Goal: Task Accomplishment & Management: Complete application form

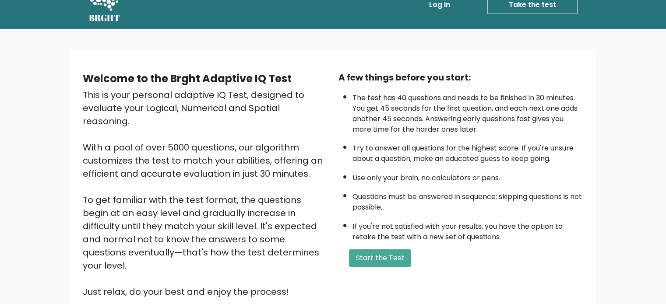
scroll to position [24, 0]
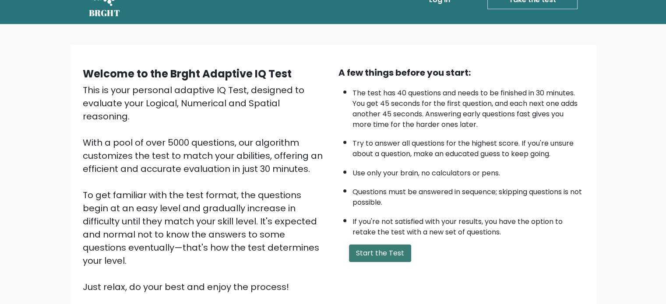
click at [380, 248] on button "Start the Test" at bounding box center [380, 254] width 62 height 18
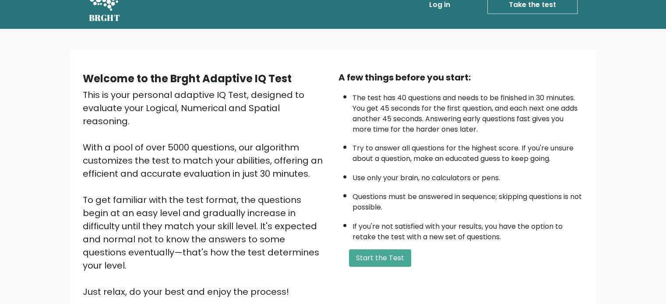
scroll to position [19, 0]
click at [386, 250] on button "Start the Test" at bounding box center [380, 259] width 62 height 18
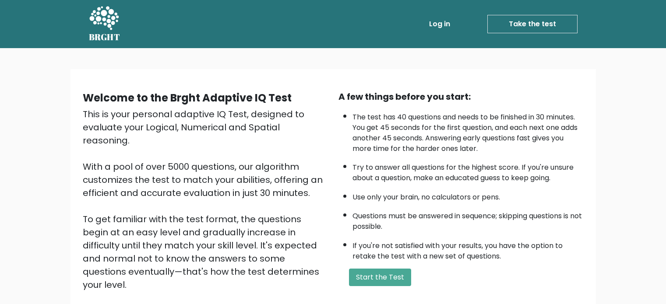
scroll to position [19, 0]
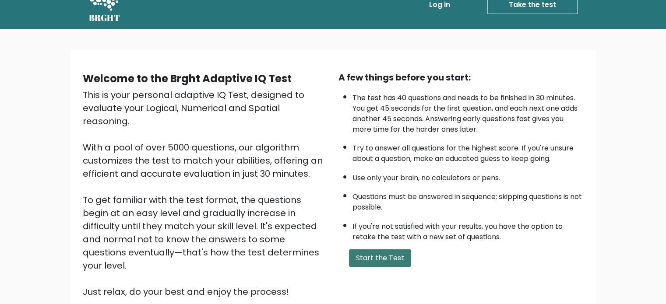
click at [382, 257] on button "Start the Test" at bounding box center [380, 259] width 62 height 18
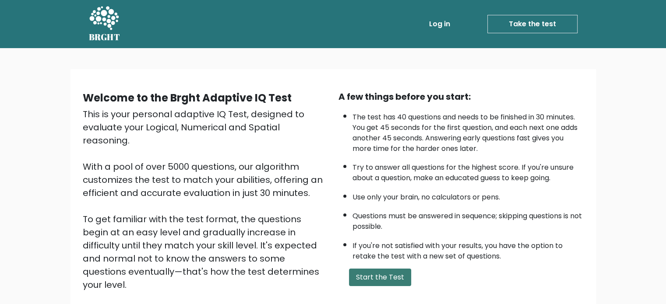
click at [374, 272] on button "Start the Test" at bounding box center [380, 278] width 62 height 18
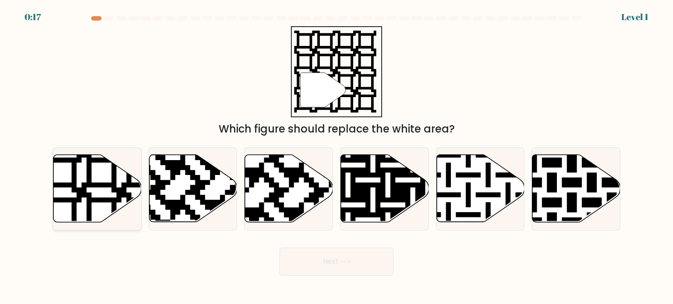
click at [93, 201] on icon at bounding box center [121, 152] width 159 height 159
click at [336, 157] on input "a." at bounding box center [336, 154] width 0 height 4
radio input "true"
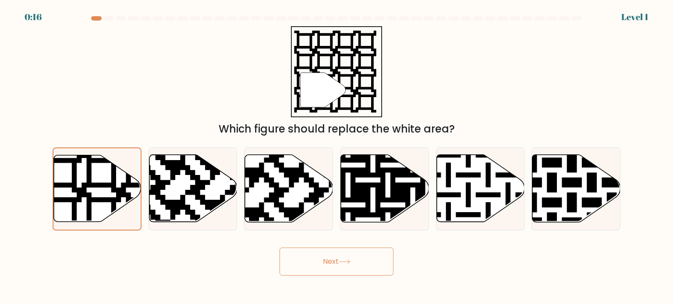
click at [304, 257] on button "Next" at bounding box center [336, 262] width 114 height 28
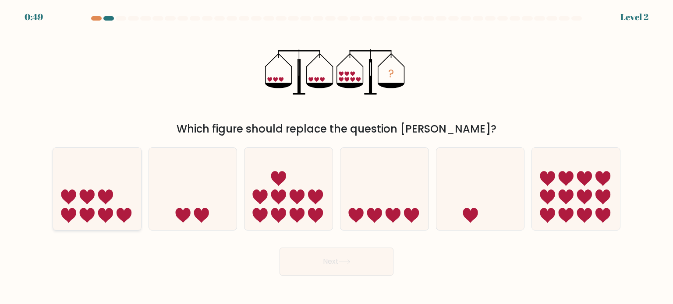
click at [117, 191] on icon at bounding box center [97, 189] width 88 height 73
click at [336, 157] on input "a." at bounding box center [336, 154] width 0 height 4
radio input "true"
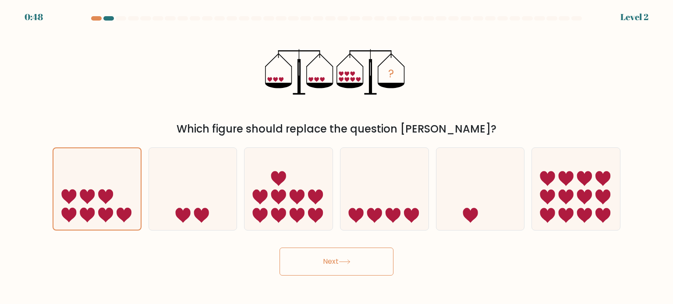
click at [310, 261] on button "Next" at bounding box center [336, 262] width 114 height 28
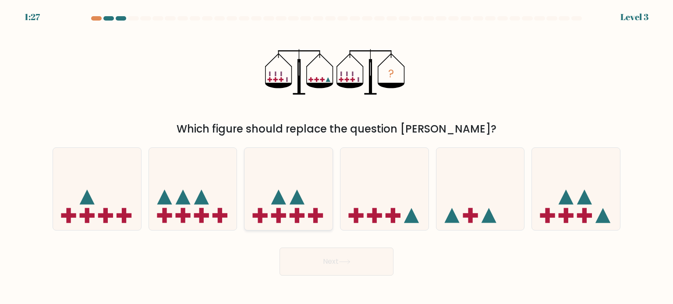
drag, startPoint x: 311, startPoint y: 142, endPoint x: 323, endPoint y: 199, distance: 57.6
click at [323, 199] on div "a. b. c." at bounding box center [336, 186] width 575 height 90
click at [394, 193] on icon at bounding box center [384, 189] width 88 height 73
click at [337, 157] on input "d." at bounding box center [336, 154] width 0 height 4
radio input "true"
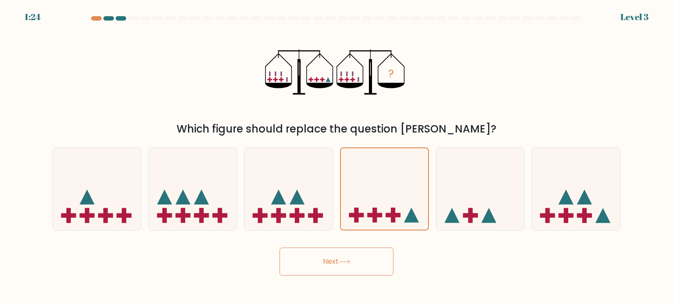
click at [350, 261] on icon at bounding box center [344, 262] width 12 height 5
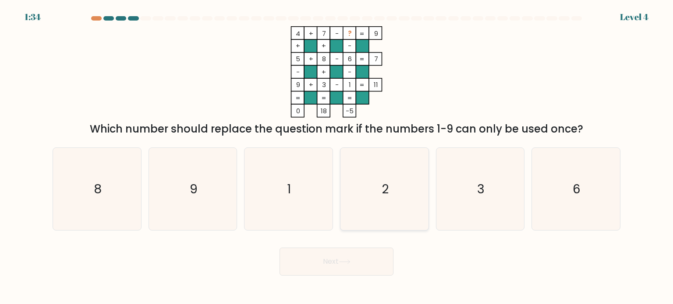
click at [382, 176] on icon "2" at bounding box center [384, 189] width 82 height 82
click at [337, 157] on input "d. 2" at bounding box center [336, 154] width 0 height 4
radio input "true"
click at [336, 264] on button "Next" at bounding box center [336, 262] width 114 height 28
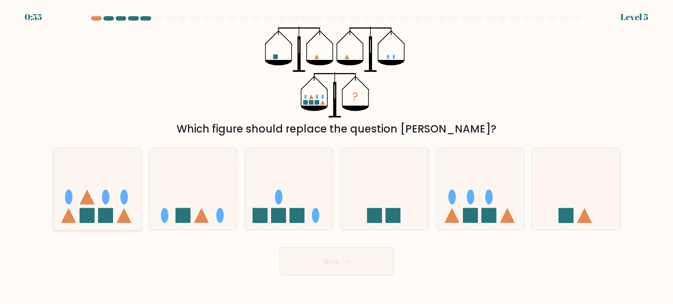
click at [95, 202] on icon at bounding box center [97, 189] width 88 height 73
click at [336, 157] on input "a." at bounding box center [336, 154] width 0 height 4
radio input "true"
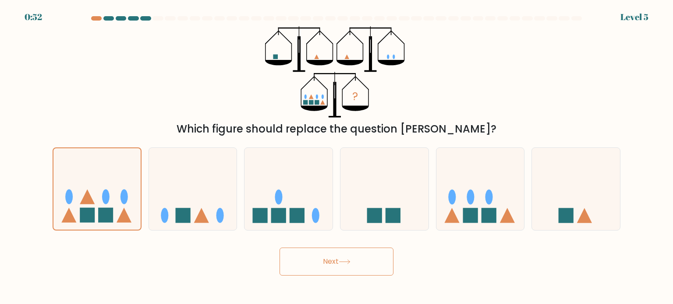
click at [323, 258] on button "Next" at bounding box center [336, 262] width 114 height 28
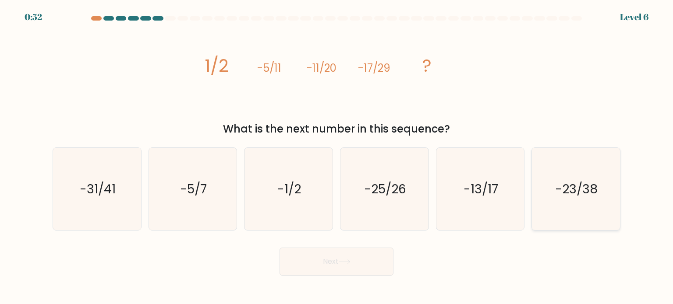
click at [564, 185] on text "-23/38" at bounding box center [576, 189] width 42 height 18
click at [337, 157] on input "f. -23/38" at bounding box center [336, 154] width 0 height 4
radio input "true"
click at [347, 259] on button "Next" at bounding box center [336, 262] width 114 height 28
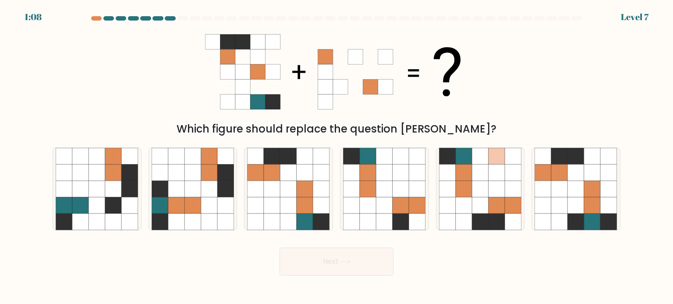
click at [144, 84] on div "Which figure should replace the question mark?" at bounding box center [336, 81] width 578 height 111
click at [571, 192] on icon at bounding box center [576, 189] width 17 height 17
click at [337, 157] on input "f." at bounding box center [336, 154] width 0 height 4
radio input "true"
click at [329, 251] on button "Next" at bounding box center [336, 262] width 114 height 28
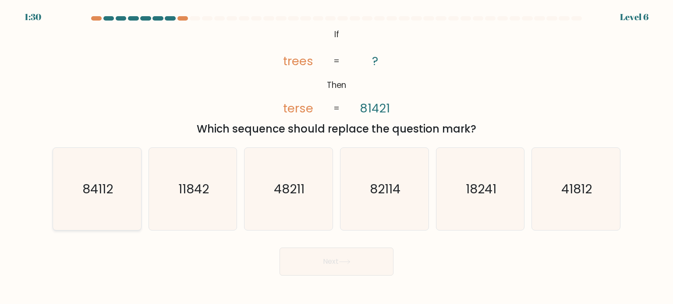
click at [123, 193] on icon "84112" at bounding box center [97, 189] width 82 height 82
click at [336, 157] on input "a. 84112" at bounding box center [336, 154] width 0 height 4
radio input "true"
click at [309, 253] on button "Next" at bounding box center [336, 262] width 114 height 28
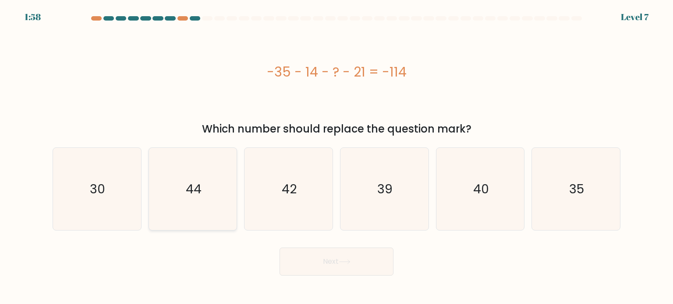
click at [201, 188] on icon "44" at bounding box center [193, 189] width 82 height 82
click at [336, 157] on input "b. 44" at bounding box center [336, 154] width 0 height 4
radio input "true"
click at [315, 256] on button "Next" at bounding box center [336, 262] width 114 height 28
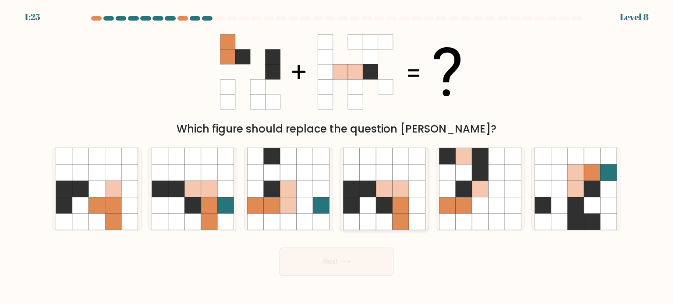
click at [350, 212] on icon at bounding box center [351, 205] width 17 height 17
click at [337, 157] on input "d." at bounding box center [336, 154] width 0 height 4
radio input "true"
click at [333, 254] on button "Next" at bounding box center [336, 262] width 114 height 28
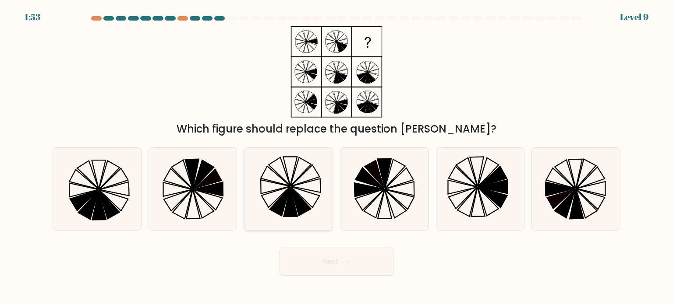
click at [297, 173] on icon at bounding box center [288, 189] width 82 height 82
click at [336, 157] on input "c." at bounding box center [336, 154] width 0 height 4
radio input "true"
click at [304, 268] on button "Next" at bounding box center [336, 262] width 114 height 28
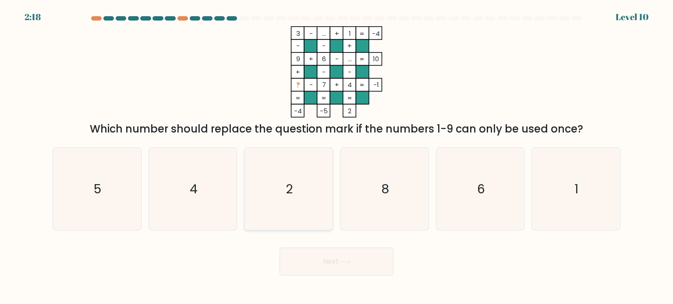
click at [279, 166] on icon "2" at bounding box center [288, 189] width 82 height 82
click at [336, 157] on input "c. 2" at bounding box center [336, 154] width 0 height 4
radio input "true"
click at [359, 256] on button "Next" at bounding box center [336, 262] width 114 height 28
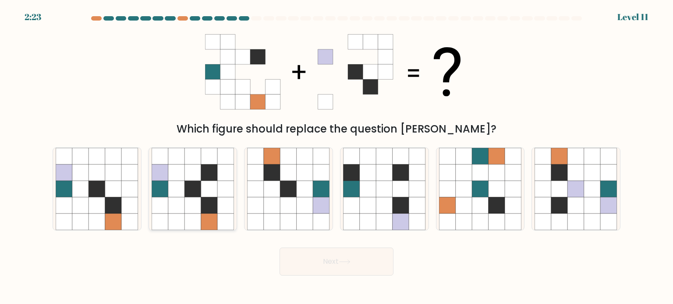
click at [204, 186] on icon at bounding box center [209, 189] width 17 height 17
click at [336, 157] on input "b." at bounding box center [336, 154] width 0 height 4
radio input "true"
click at [314, 262] on button "Next" at bounding box center [336, 262] width 114 height 28
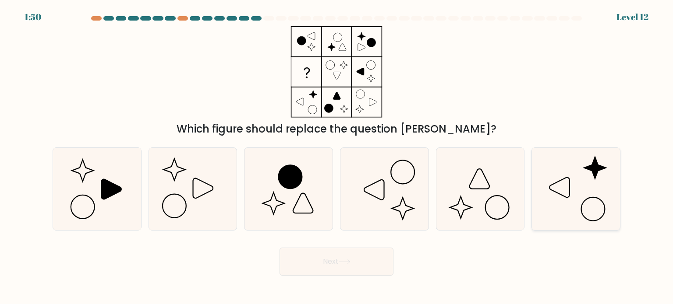
click at [566, 205] on icon at bounding box center [575, 189] width 82 height 82
click at [337, 157] on input "f." at bounding box center [336, 154] width 0 height 4
radio input "true"
click at [335, 267] on button "Next" at bounding box center [336, 262] width 114 height 28
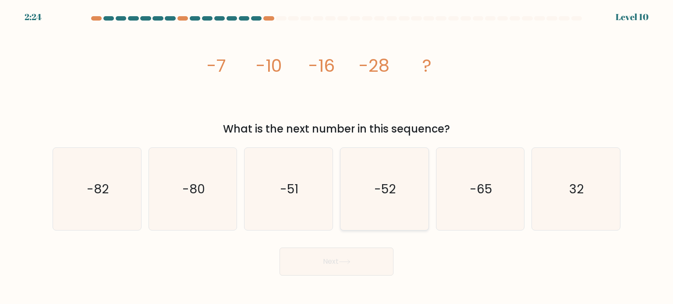
click at [395, 165] on icon "-52" at bounding box center [384, 189] width 82 height 82
click at [337, 157] on input "d. -52" at bounding box center [336, 154] width 0 height 4
radio input "true"
click at [335, 278] on body "2:23 Level 10" at bounding box center [336, 152] width 673 height 304
click at [331, 263] on button "Next" at bounding box center [336, 262] width 114 height 28
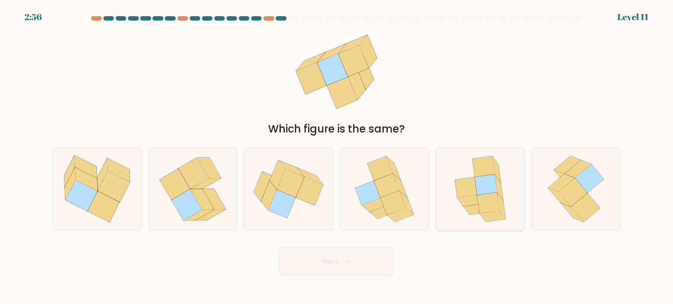
click at [492, 197] on icon at bounding box center [488, 203] width 22 height 21
click at [337, 157] on input "e." at bounding box center [336, 154] width 0 height 4
radio input "true"
click at [358, 247] on div "Next" at bounding box center [336, 258] width 578 height 35
click at [331, 268] on button "Next" at bounding box center [336, 262] width 114 height 28
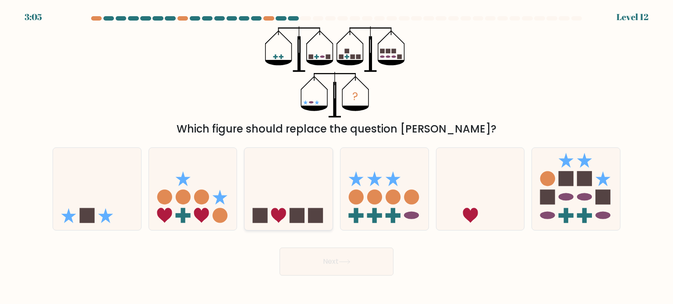
click at [271, 210] on icon at bounding box center [288, 189] width 88 height 73
click at [336, 157] on input "c." at bounding box center [336, 154] width 0 height 4
radio input "true"
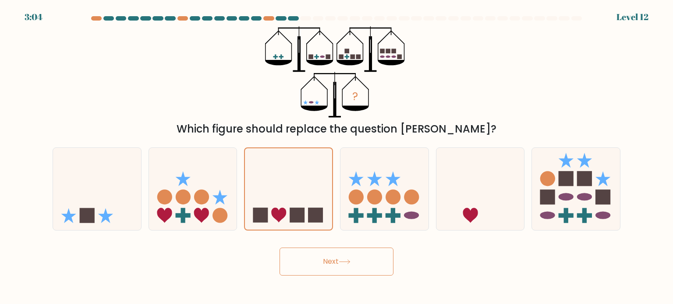
click at [322, 261] on button "Next" at bounding box center [336, 262] width 114 height 28
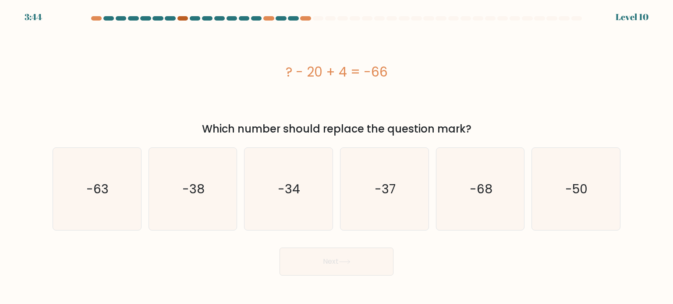
click at [179, 18] on div at bounding box center [182, 18] width 11 height 4
click at [578, 178] on icon "-50" at bounding box center [575, 189] width 82 height 82
click at [337, 157] on input "f. -50" at bounding box center [336, 154] width 0 height 4
radio input "true"
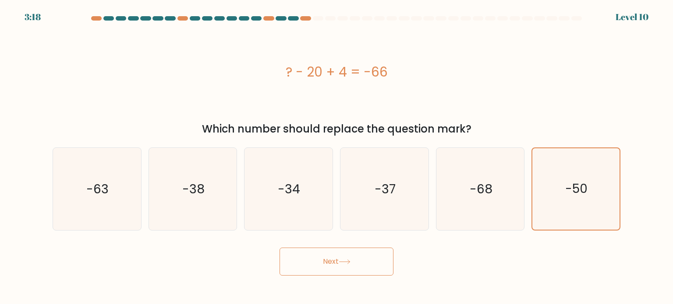
click at [364, 256] on button "Next" at bounding box center [336, 262] width 114 height 28
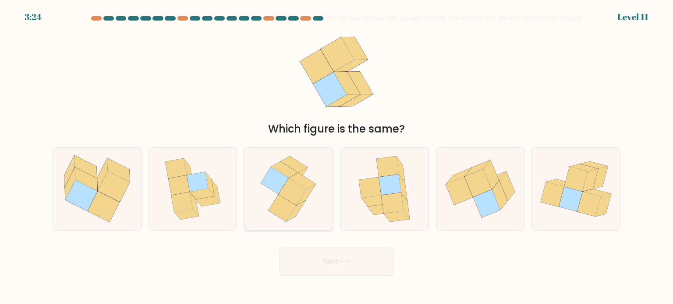
click at [283, 184] on icon at bounding box center [275, 180] width 28 height 27
click at [336, 157] on input "c." at bounding box center [336, 154] width 0 height 4
radio input "true"
click at [316, 262] on button "Next" at bounding box center [336, 262] width 114 height 28
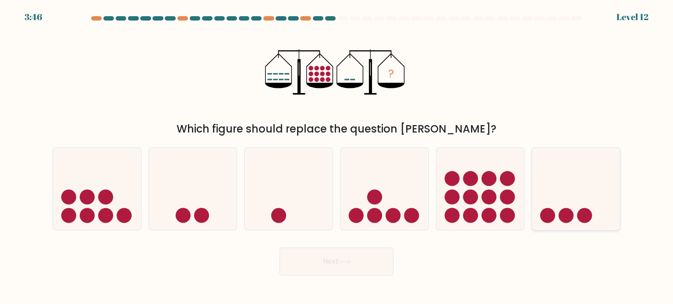
click at [543, 186] on icon at bounding box center [576, 189] width 88 height 73
click at [337, 157] on input "f." at bounding box center [336, 154] width 0 height 4
radio input "true"
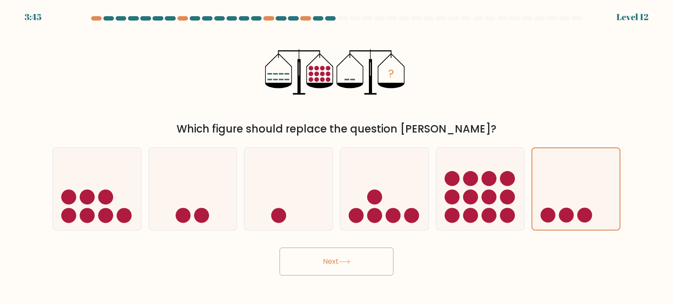
click at [361, 259] on button "Next" at bounding box center [336, 262] width 114 height 28
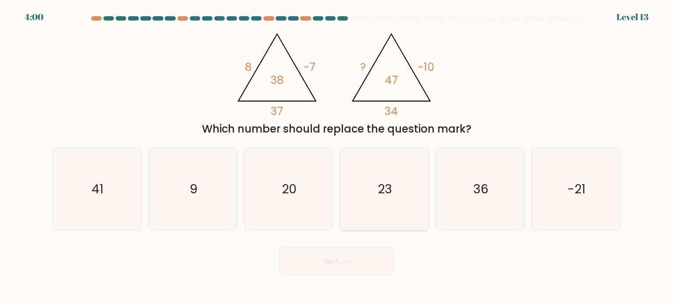
click at [363, 168] on icon "23" at bounding box center [384, 189] width 82 height 82
click at [337, 157] on input "d. 23" at bounding box center [336, 154] width 0 height 4
radio input "true"
click at [333, 257] on button "Next" at bounding box center [336, 262] width 114 height 28
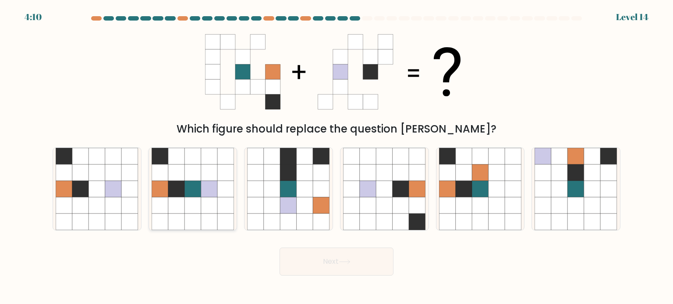
click at [193, 196] on icon at bounding box center [192, 189] width 17 height 17
click at [336, 157] on input "b." at bounding box center [336, 154] width 0 height 4
radio input "true"
click at [304, 254] on button "Next" at bounding box center [336, 262] width 114 height 28
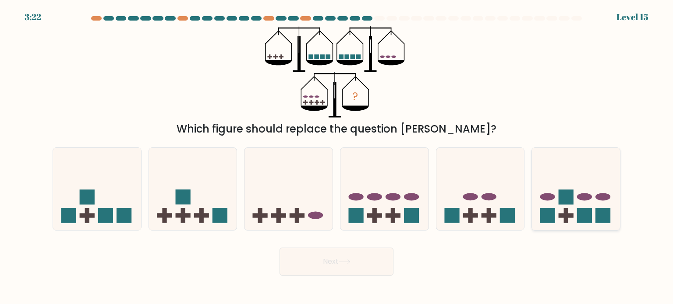
click at [564, 208] on rect at bounding box center [566, 215] width 4 height 15
click at [337, 157] on input "f." at bounding box center [336, 154] width 0 height 4
radio input "true"
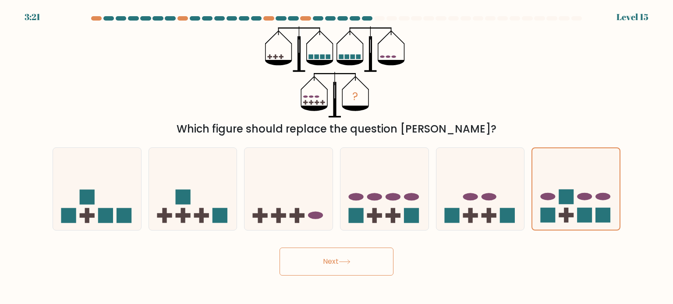
click at [333, 268] on button "Next" at bounding box center [336, 262] width 114 height 28
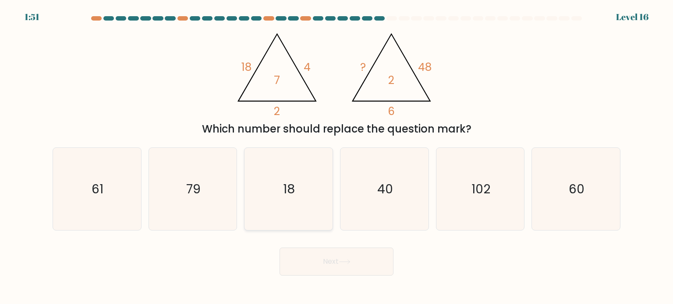
click at [255, 168] on icon "18" at bounding box center [288, 189] width 82 height 82
click at [336, 157] on input "c. 18" at bounding box center [336, 154] width 0 height 4
radio input "true"
click at [327, 259] on button "Next" at bounding box center [336, 262] width 114 height 28
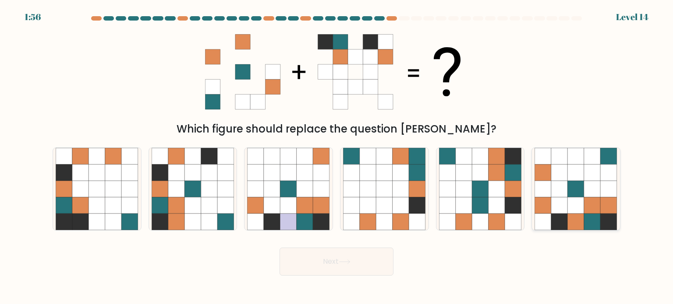
click at [577, 181] on icon at bounding box center [576, 189] width 17 height 17
click at [337, 157] on input "f." at bounding box center [336, 154] width 0 height 4
radio input "true"
click at [379, 262] on button "Next" at bounding box center [336, 262] width 114 height 28
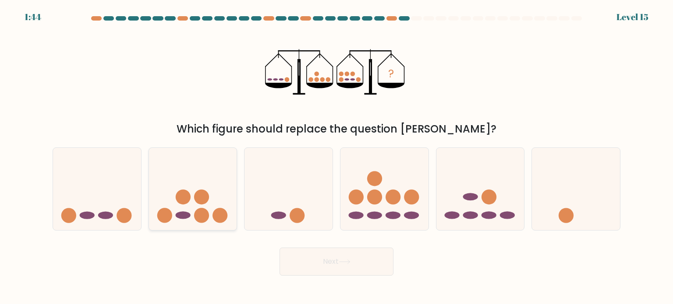
click at [196, 207] on icon at bounding box center [193, 189] width 88 height 73
click at [336, 157] on input "b." at bounding box center [336, 154] width 0 height 4
radio input "true"
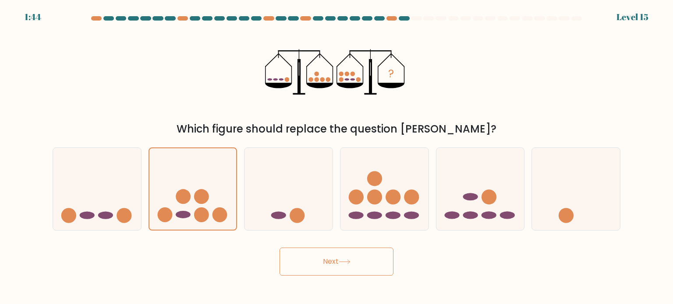
click at [309, 259] on button "Next" at bounding box center [336, 262] width 114 height 28
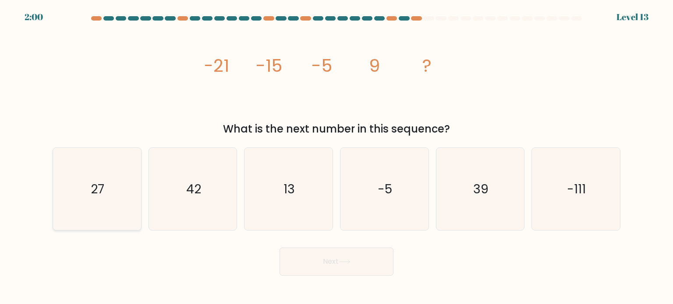
click at [118, 211] on icon "27" at bounding box center [97, 189] width 82 height 82
click at [336, 157] on input "a. 27" at bounding box center [336, 154] width 0 height 4
radio input "true"
click at [339, 262] on button "Next" at bounding box center [336, 262] width 114 height 28
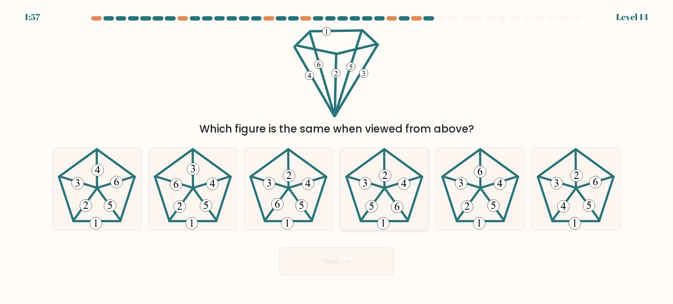
click at [379, 204] on icon at bounding box center [384, 189] width 82 height 82
click at [337, 157] on input "d." at bounding box center [336, 154] width 0 height 4
radio input "true"
click at [342, 261] on icon at bounding box center [344, 262] width 12 height 5
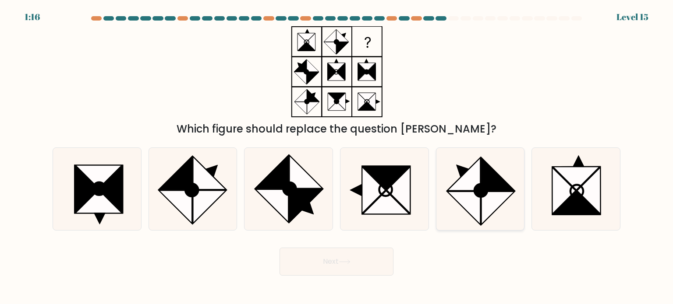
click at [472, 209] on icon at bounding box center [463, 208] width 33 height 33
click at [337, 157] on input "e." at bounding box center [336, 154] width 0 height 4
radio input "true"
click at [357, 257] on button "Next" at bounding box center [336, 262] width 114 height 28
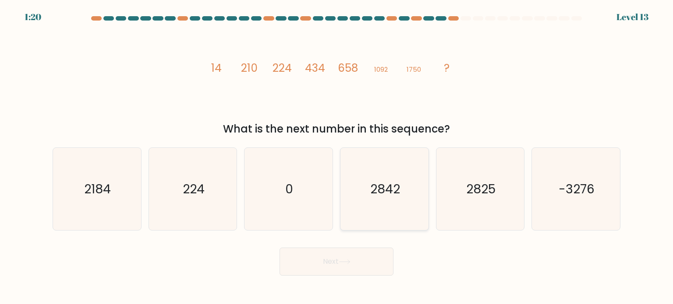
click at [382, 202] on icon "2842" at bounding box center [384, 189] width 82 height 82
click at [337, 157] on input "d. 2842" at bounding box center [336, 154] width 0 height 4
radio input "true"
click at [336, 257] on button "Next" at bounding box center [336, 262] width 114 height 28
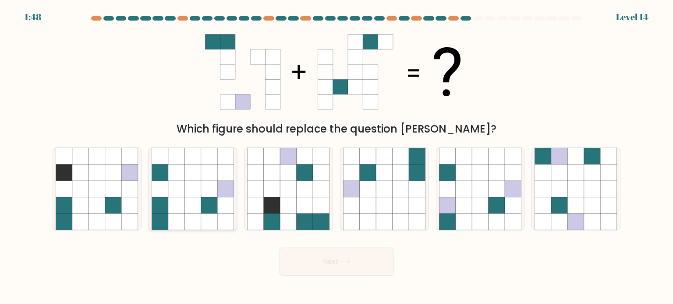
click at [208, 203] on icon at bounding box center [209, 205] width 17 height 17
click at [336, 157] on input "b." at bounding box center [336, 154] width 0 height 4
radio input "true"
click at [308, 257] on button "Next" at bounding box center [336, 262] width 114 height 28
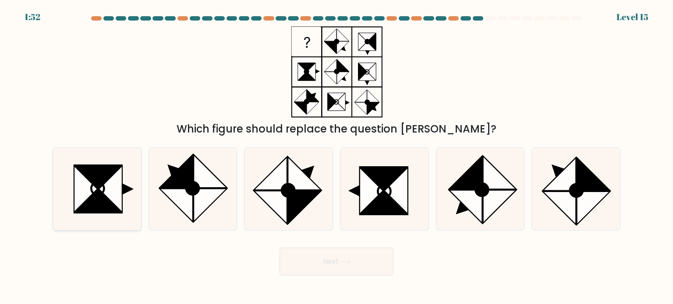
click at [128, 197] on icon at bounding box center [97, 189] width 82 height 82
click at [336, 157] on input "a." at bounding box center [336, 154] width 0 height 4
radio input "true"
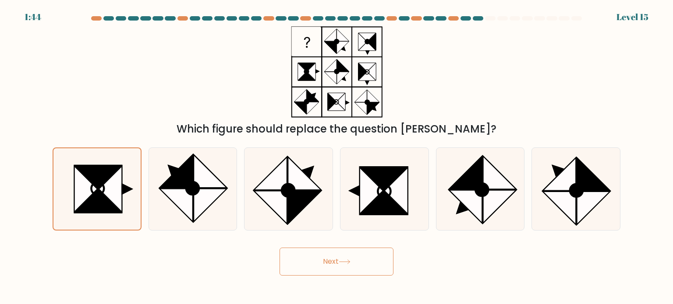
click at [318, 264] on button "Next" at bounding box center [336, 262] width 114 height 28
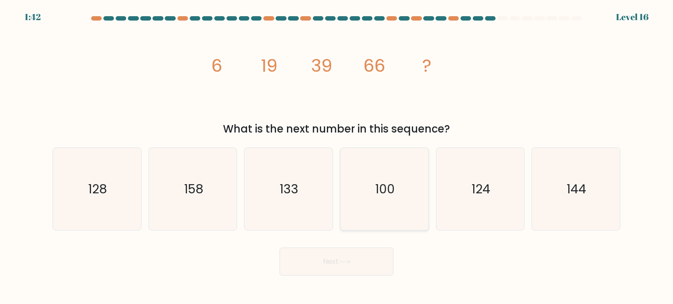
click at [370, 184] on icon "100" at bounding box center [384, 189] width 82 height 82
click at [337, 157] on input "d. 100" at bounding box center [336, 154] width 0 height 4
radio input "true"
click at [343, 262] on icon at bounding box center [344, 262] width 12 height 5
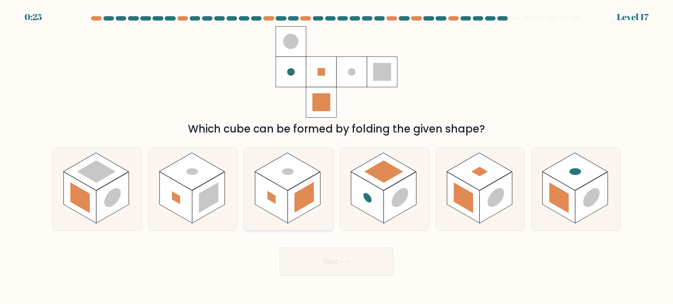
click at [298, 198] on rect at bounding box center [304, 197] width 19 height 31
click at [336, 157] on input "c." at bounding box center [336, 154] width 0 height 4
radio input "true"
click at [320, 256] on button "Next" at bounding box center [336, 262] width 114 height 28
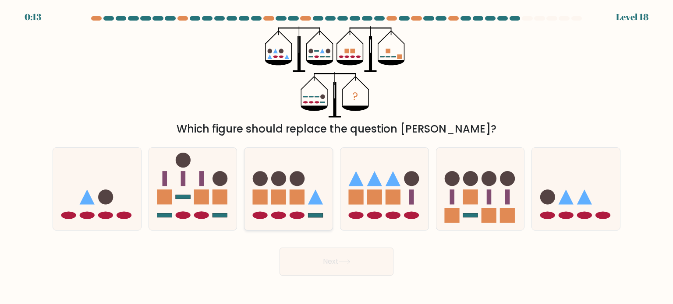
click at [289, 204] on icon at bounding box center [288, 189] width 88 height 73
click at [336, 157] on input "c." at bounding box center [336, 154] width 0 height 4
radio input "true"
click at [328, 267] on button "Next" at bounding box center [336, 262] width 114 height 28
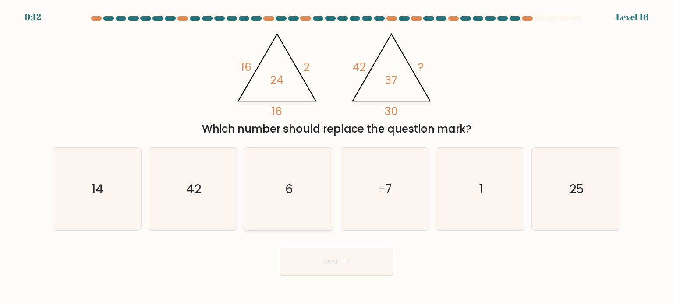
click at [275, 176] on icon "6" at bounding box center [288, 189] width 82 height 82
click at [336, 157] on input "c. 6" at bounding box center [336, 154] width 0 height 4
radio input "true"
click at [330, 257] on button "Next" at bounding box center [336, 262] width 114 height 28
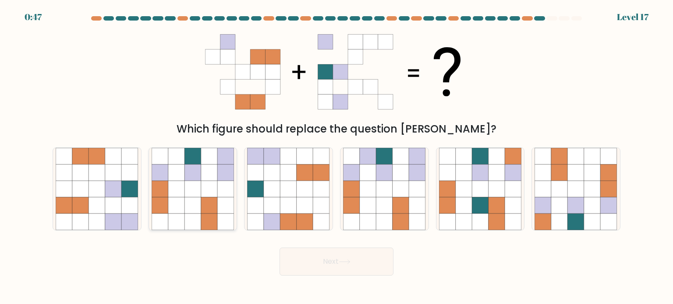
click at [202, 188] on icon at bounding box center [209, 189] width 17 height 17
click at [336, 157] on input "b." at bounding box center [336, 154] width 0 height 4
radio input "true"
click at [321, 261] on button "Next" at bounding box center [336, 262] width 114 height 28
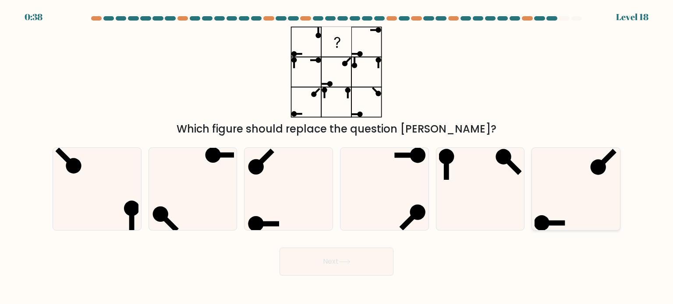
click at [566, 179] on icon at bounding box center [575, 189] width 82 height 82
click at [337, 157] on input "f." at bounding box center [336, 154] width 0 height 4
radio input "true"
click at [354, 259] on button "Next" at bounding box center [336, 262] width 114 height 28
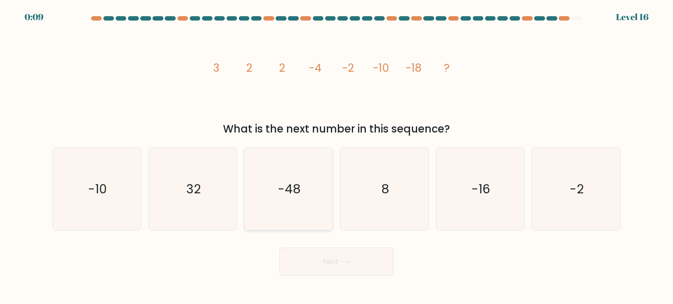
click at [300, 178] on icon "-48" at bounding box center [288, 189] width 82 height 82
click at [336, 157] on input "c. -48" at bounding box center [336, 154] width 0 height 4
radio input "true"
click at [322, 258] on button "Next" at bounding box center [336, 262] width 114 height 28
click at [337, 262] on button "Next" at bounding box center [336, 262] width 114 height 28
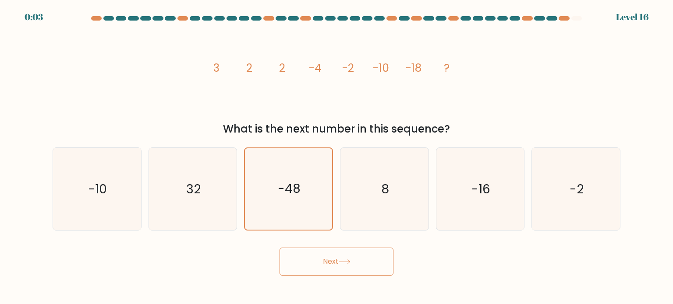
click at [350, 260] on icon at bounding box center [344, 262] width 12 height 5
click at [338, 266] on button "Next" at bounding box center [336, 262] width 114 height 28
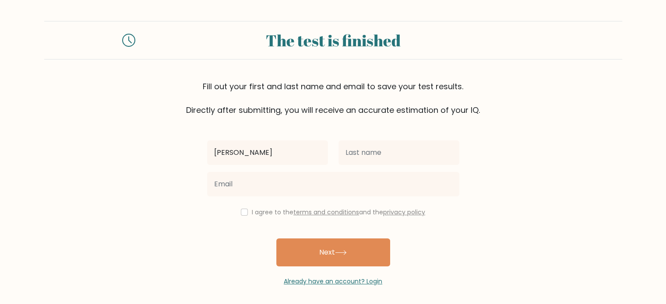
type input "[DEMOGRAPHIC_DATA]"
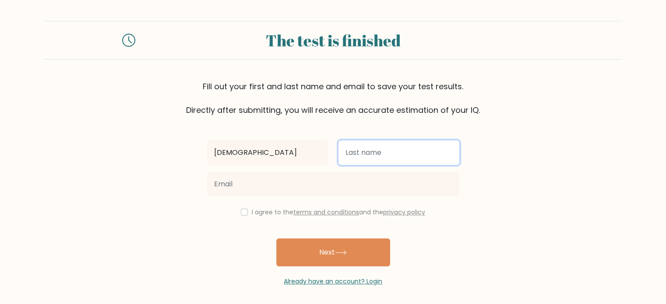
click at [360, 151] on input "text" at bounding box center [398, 153] width 121 height 25
type input "Douven"
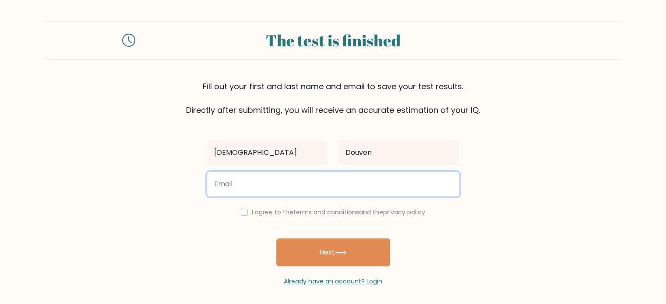
click at [366, 182] on input "email" at bounding box center [333, 184] width 252 height 25
type input "christian.douven@gmail.com"
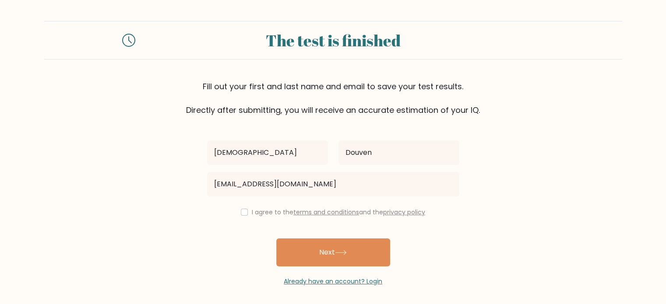
click at [247, 215] on div "I agree to the terms and conditions and the privacy policy" at bounding box center [333, 212] width 263 height 11
click at [241, 211] on input "checkbox" at bounding box center [244, 212] width 7 height 7
checkbox input "true"
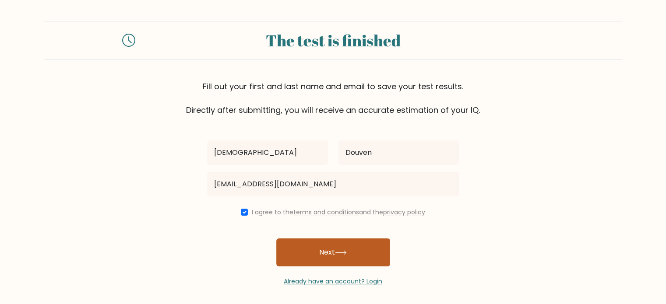
click at [303, 250] on button "Next" at bounding box center [333, 253] width 114 height 28
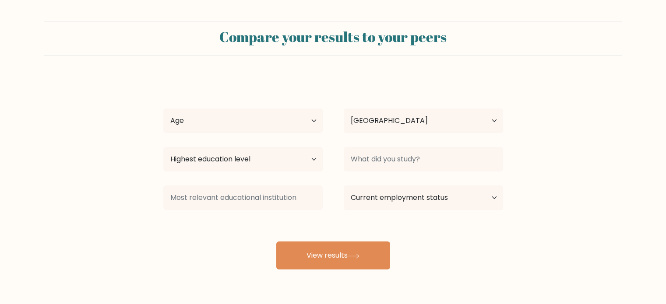
select select "BE"
click at [294, 129] on select "Age Under [DEMOGRAPHIC_DATA] [DEMOGRAPHIC_DATA] [DEMOGRAPHIC_DATA] [DEMOGRAPHIC…" at bounding box center [242, 121] width 159 height 25
select select "18_24"
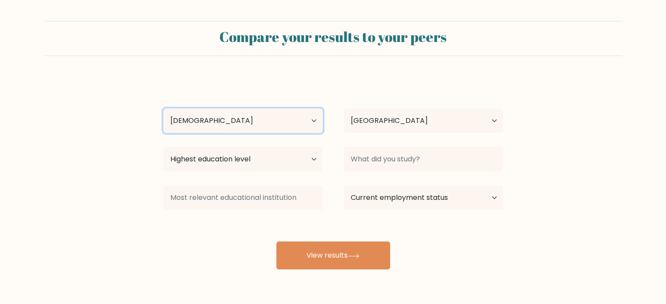
click at [163, 109] on select "Age Under 18 years old 18-24 years old 25-34 years old 35-44 years old 45-54 ye…" at bounding box center [242, 121] width 159 height 25
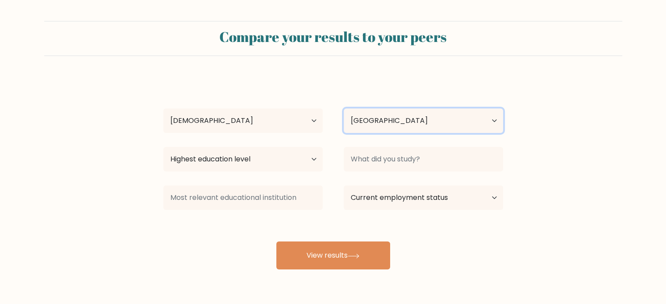
click at [380, 123] on select "Country Afghanistan Albania Algeria American Samoa Andorra Angola Anguilla Anta…" at bounding box center [423, 121] width 159 height 25
select select "NL"
click at [344, 109] on select "Country Afghanistan Albania Algeria American Samoa Andorra Angola Anguilla Anta…" at bounding box center [423, 121] width 159 height 25
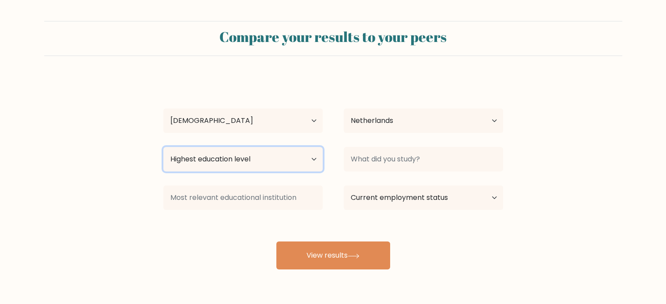
click at [303, 166] on select "Highest education level No schooling Primary Lower Secondary Upper Secondary Oc…" at bounding box center [242, 159] width 159 height 25
select select "masters_degree"
click at [163, 147] on select "Highest education level No schooling Primary Lower Secondary Upper Secondary Oc…" at bounding box center [242, 159] width 159 height 25
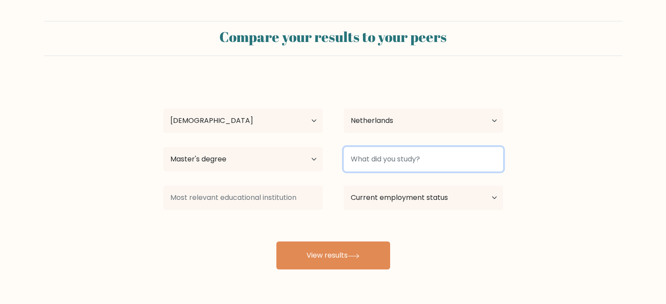
click at [362, 166] on input at bounding box center [423, 159] width 159 height 25
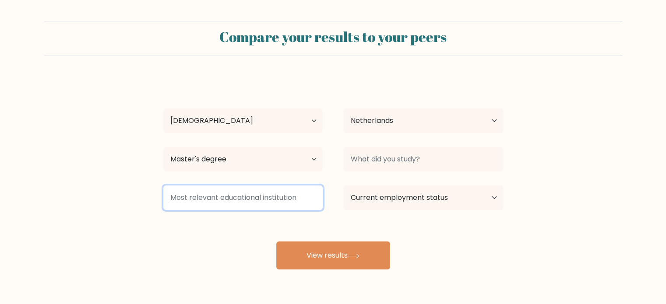
click at [272, 191] on input at bounding box center [242, 198] width 159 height 25
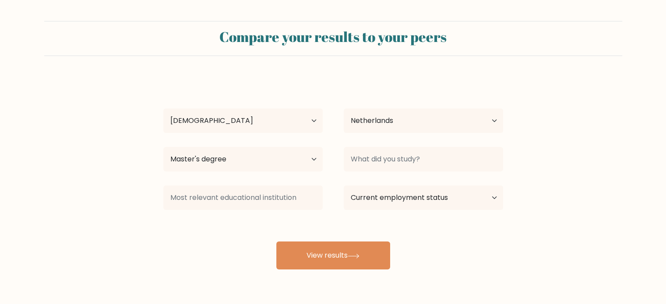
click at [376, 221] on div "Christian Douven Age Under 18 years old 18-24 years old 25-34 years old 35-44 y…" at bounding box center [333, 173] width 350 height 193
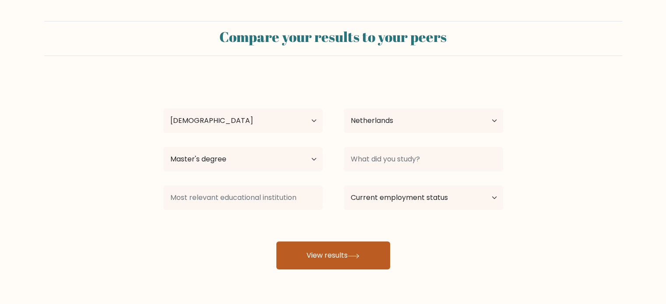
click at [335, 255] on button "View results" at bounding box center [333, 256] width 114 height 28
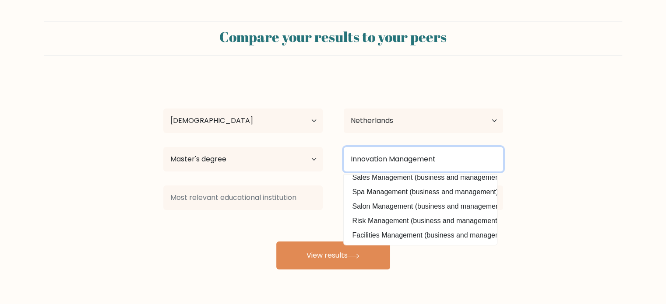
scroll to position [85, 0]
type input "Innovation Management"
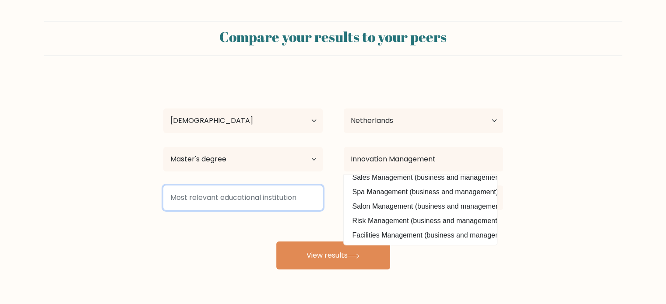
click at [259, 187] on input at bounding box center [242, 198] width 159 height 25
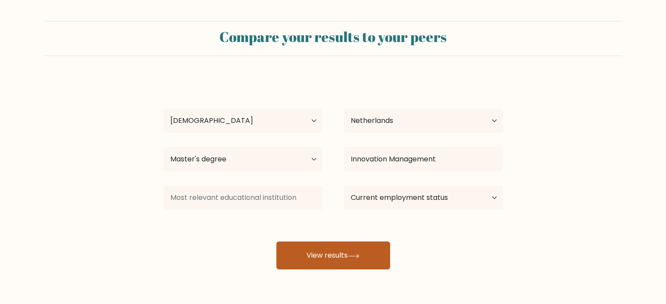
click at [312, 247] on button "View results" at bounding box center [333, 256] width 114 height 28
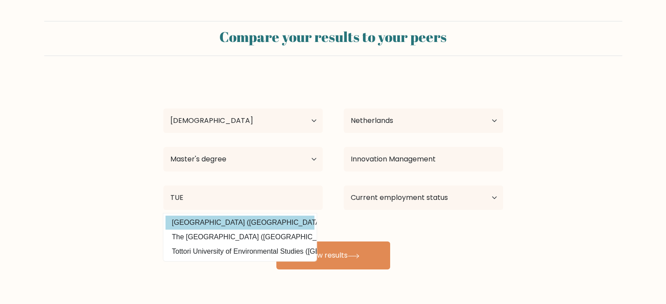
click at [281, 220] on option "Technische Universiteit Eindhoven (Netherlands)" at bounding box center [240, 223] width 149 height 14
type input "Technische Universiteit Eindhoven"
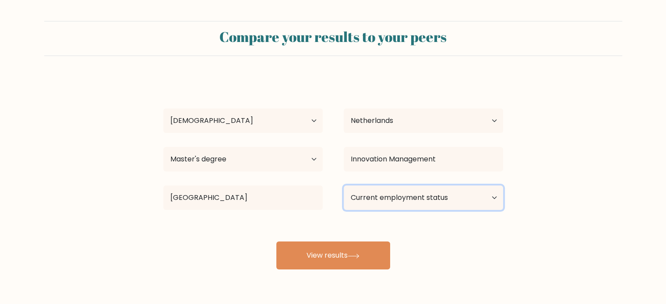
click at [397, 201] on select "Current employment status Employed Student Retired Other / prefer not to answer" at bounding box center [423, 198] width 159 height 25
select select "student"
click at [344, 186] on select "Current employment status Employed Student Retired Other / prefer not to answer" at bounding box center [423, 198] width 159 height 25
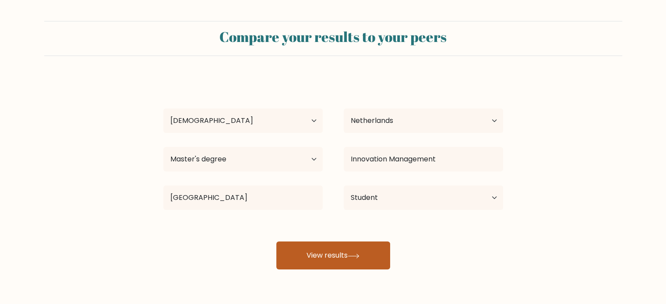
click at [349, 250] on button "View results" at bounding box center [333, 256] width 114 height 28
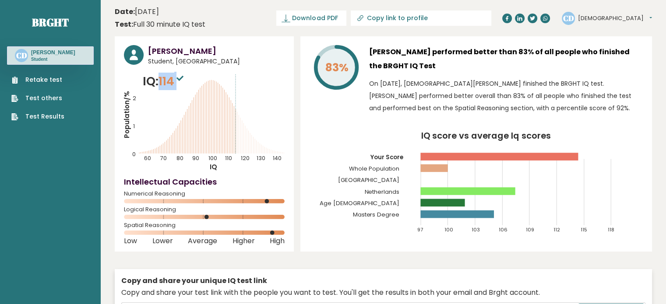
drag, startPoint x: 159, startPoint y: 77, endPoint x: 186, endPoint y: 81, distance: 27.0
click at [186, 81] on p "IQ: 114" at bounding box center [164, 82] width 43 height 18
click at [328, 111] on div "83%" at bounding box center [336, 82] width 53 height 74
click at [428, 106] on p "On October 14, 2025, Christian Douven finished the BRGHT IQ test. Christian per…" at bounding box center [506, 96] width 274 height 37
drag, startPoint x: 337, startPoint y: 64, endPoint x: 322, endPoint y: 67, distance: 15.0
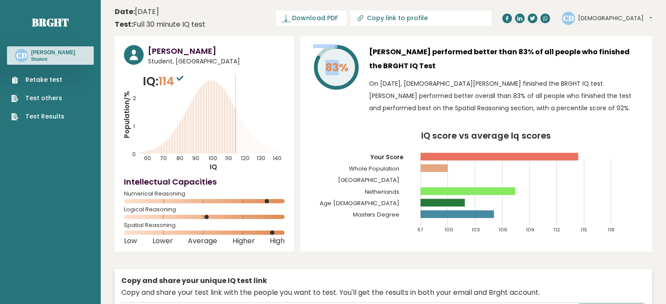
click at [322, 67] on icon "83%" at bounding box center [336, 67] width 46 height 46
click at [334, 117] on div "83%" at bounding box center [336, 82] width 53 height 74
drag, startPoint x: 373, startPoint y: 184, endPoint x: 457, endPoint y: 210, distance: 88.0
click at [457, 210] on icon "IQ score vs average Iq scores 97 100 103 106 109 112 115 118 Your Score Whole P…" at bounding box center [476, 186] width 333 height 109
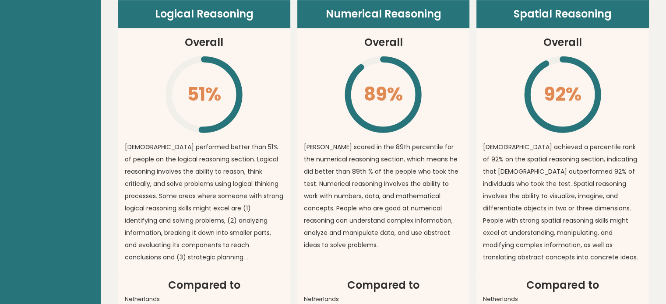
scroll to position [641, 0]
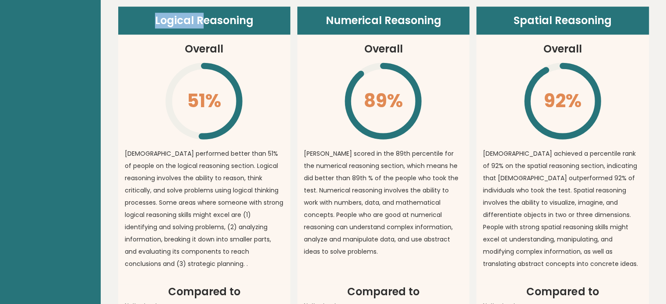
drag, startPoint x: 157, startPoint y: 21, endPoint x: 206, endPoint y: 24, distance: 48.7
click at [206, 24] on header "Logical Reasoning" at bounding box center [204, 21] width 172 height 28
click at [223, 26] on header "Logical Reasoning" at bounding box center [204, 21] width 172 height 28
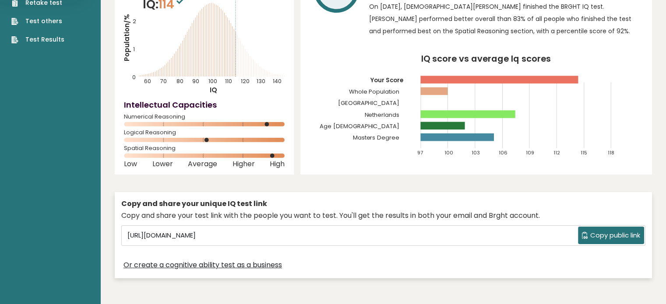
scroll to position [0, 0]
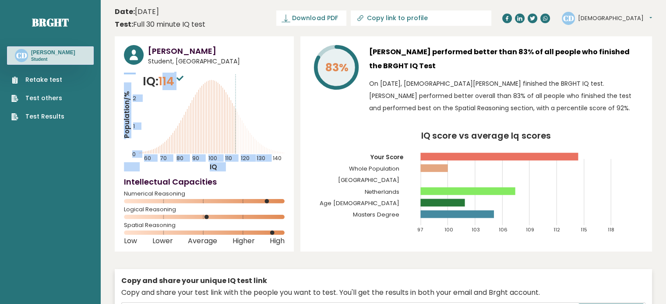
drag, startPoint x: 163, startPoint y: 82, endPoint x: 201, endPoint y: 89, distance: 38.0
click at [201, 89] on div "IQ: 114 Population/% IQ 0 1 2 60 70 80 90 100 110 120 130 140" at bounding box center [204, 122] width 161 height 99
click at [171, 87] on span "114" at bounding box center [172, 81] width 27 height 16
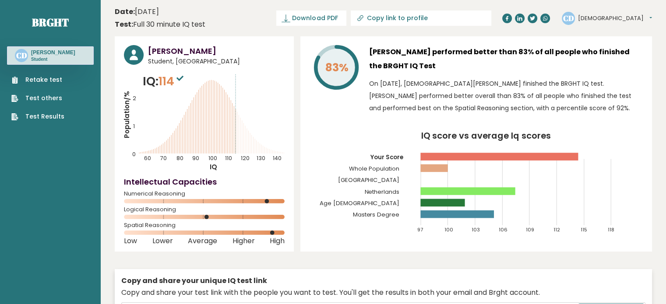
click at [253, 148] on div "Christian Douven Student, Netherlands IQ: 114 Population/% IQ 0 1 2 60 70 80 90…" at bounding box center [204, 143] width 179 height 215
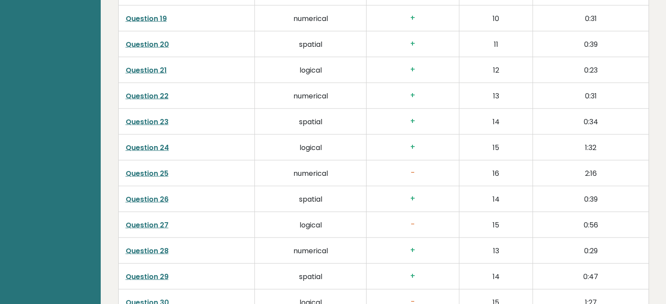
scroll to position [1880, 0]
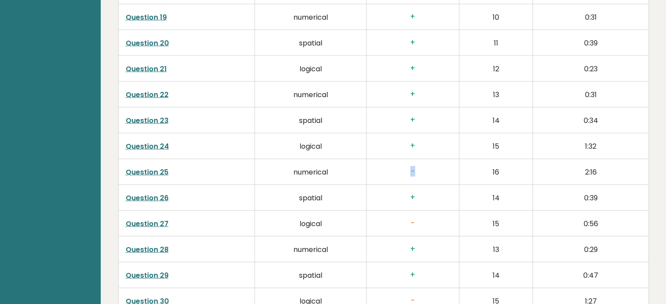
drag, startPoint x: 410, startPoint y: 169, endPoint x: 447, endPoint y: 168, distance: 37.2
click at [447, 168] on h3 "-" at bounding box center [413, 171] width 78 height 9
click at [536, 176] on td "2:16" at bounding box center [591, 172] width 116 height 26
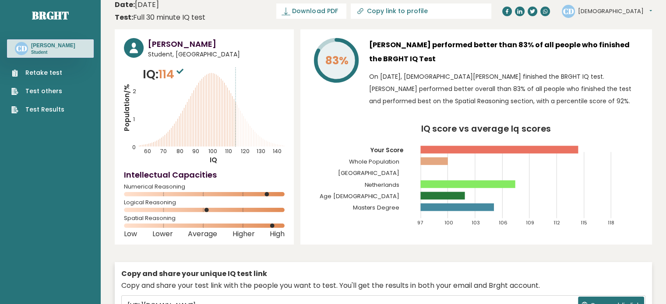
scroll to position [0, 0]
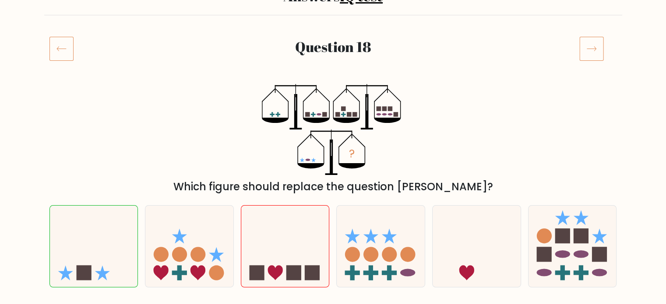
scroll to position [84, 0]
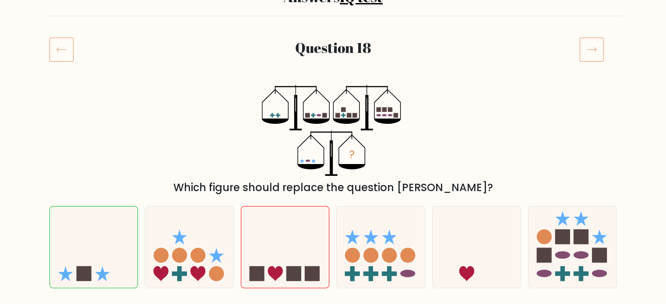
click at [59, 57] on icon at bounding box center [61, 49] width 24 height 25
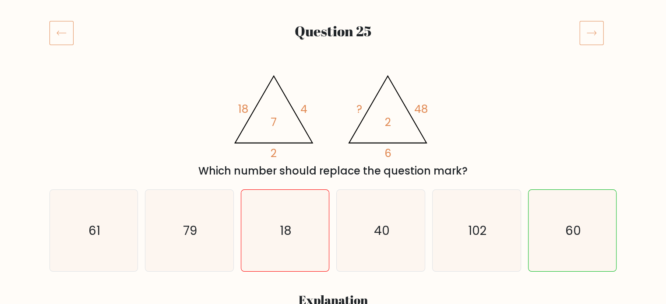
scroll to position [102, 0]
click at [238, 109] on tspan "18" at bounding box center [243, 108] width 10 height 15
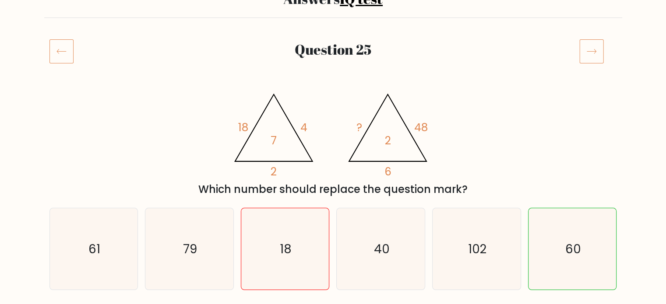
scroll to position [83, 0]
